Goal: Information Seeking & Learning: Learn about a topic

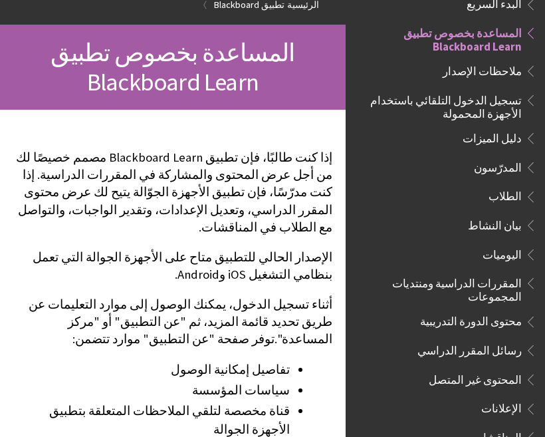
scroll to position [140, 0]
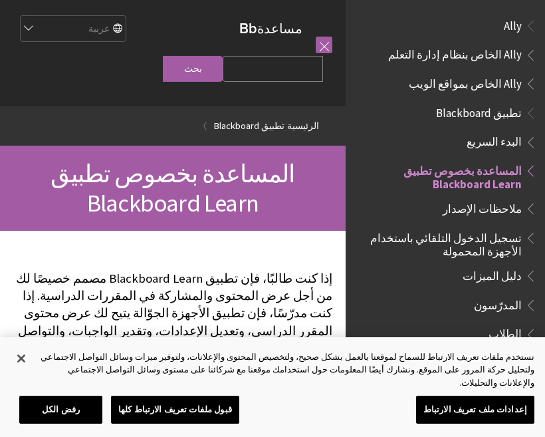
click at [249, 134] on link "تطبيق Blackboard" at bounding box center [249, 126] width 71 height 17
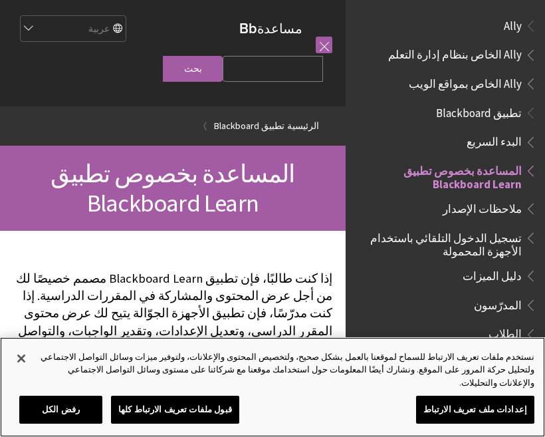
click at [18, 373] on button "إغلاق" at bounding box center [21, 358] width 29 height 29
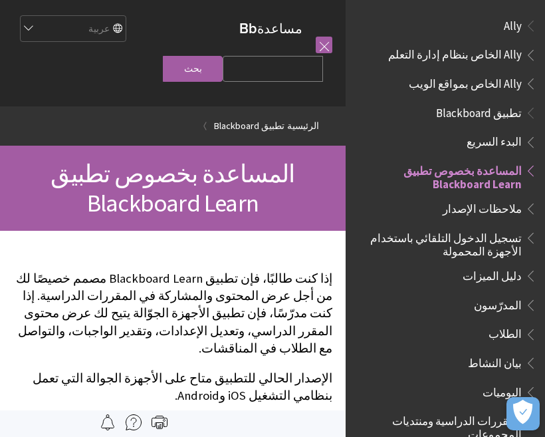
click at [400, 51] on span "Ally الخاص بنظام إدارة التعلم" at bounding box center [449, 55] width 177 height 23
